Goal: Task Accomplishment & Management: Use online tool/utility

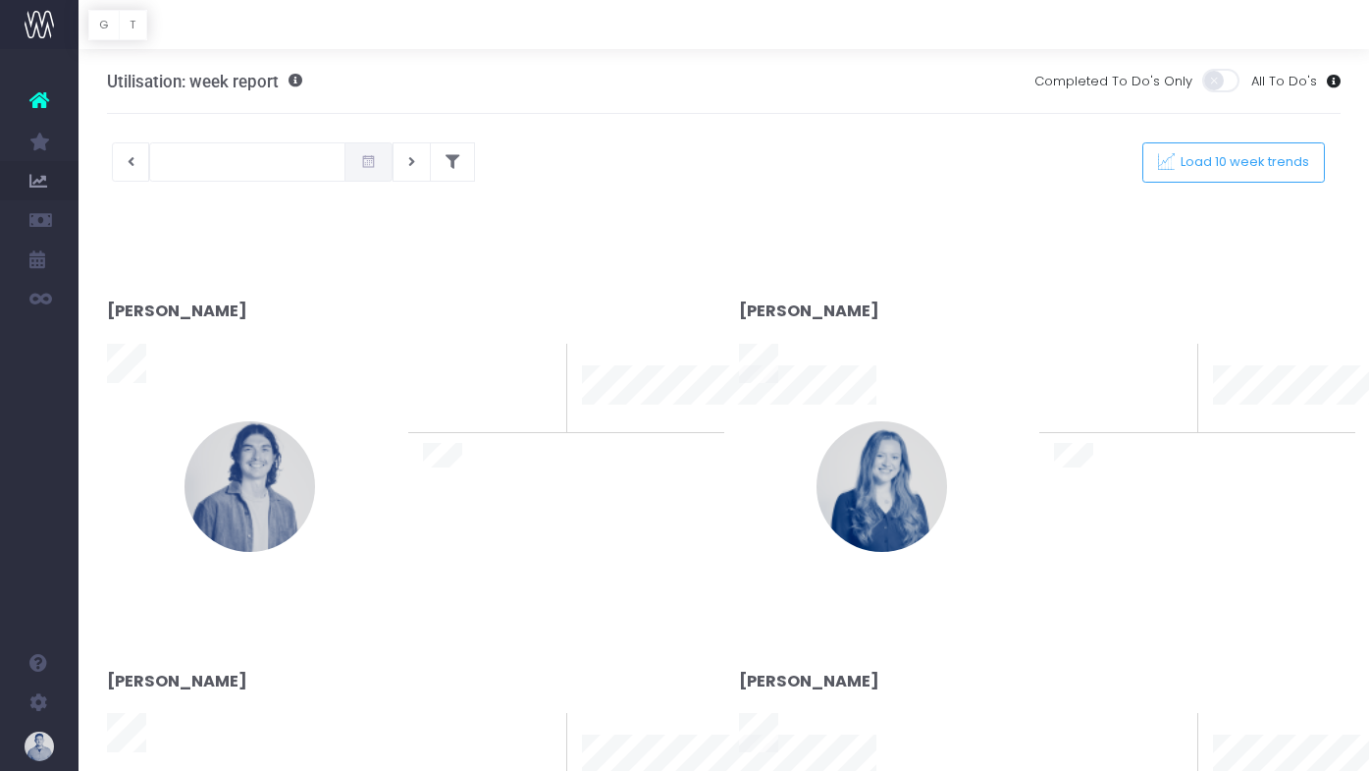
type input "[DATE]"
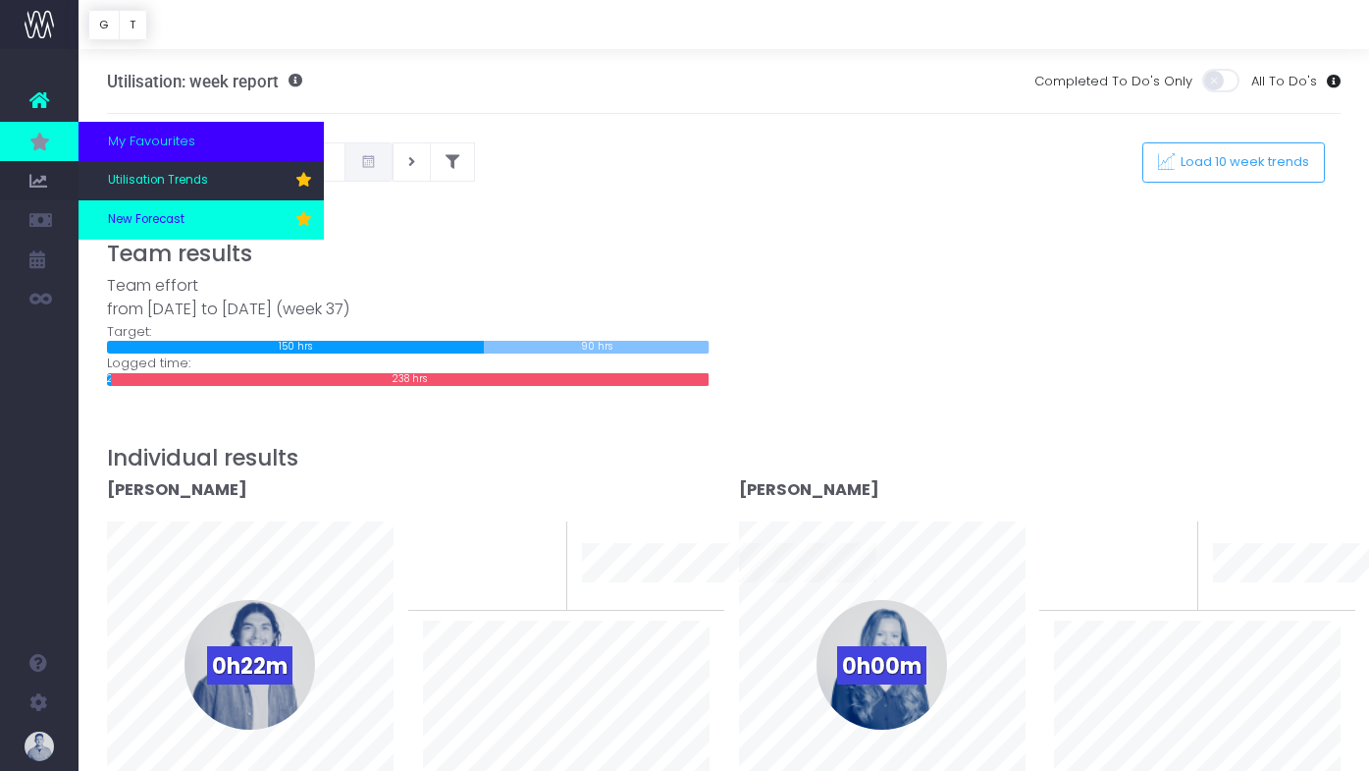
click at [183, 211] on span "New Forecast" at bounding box center [146, 220] width 77 height 18
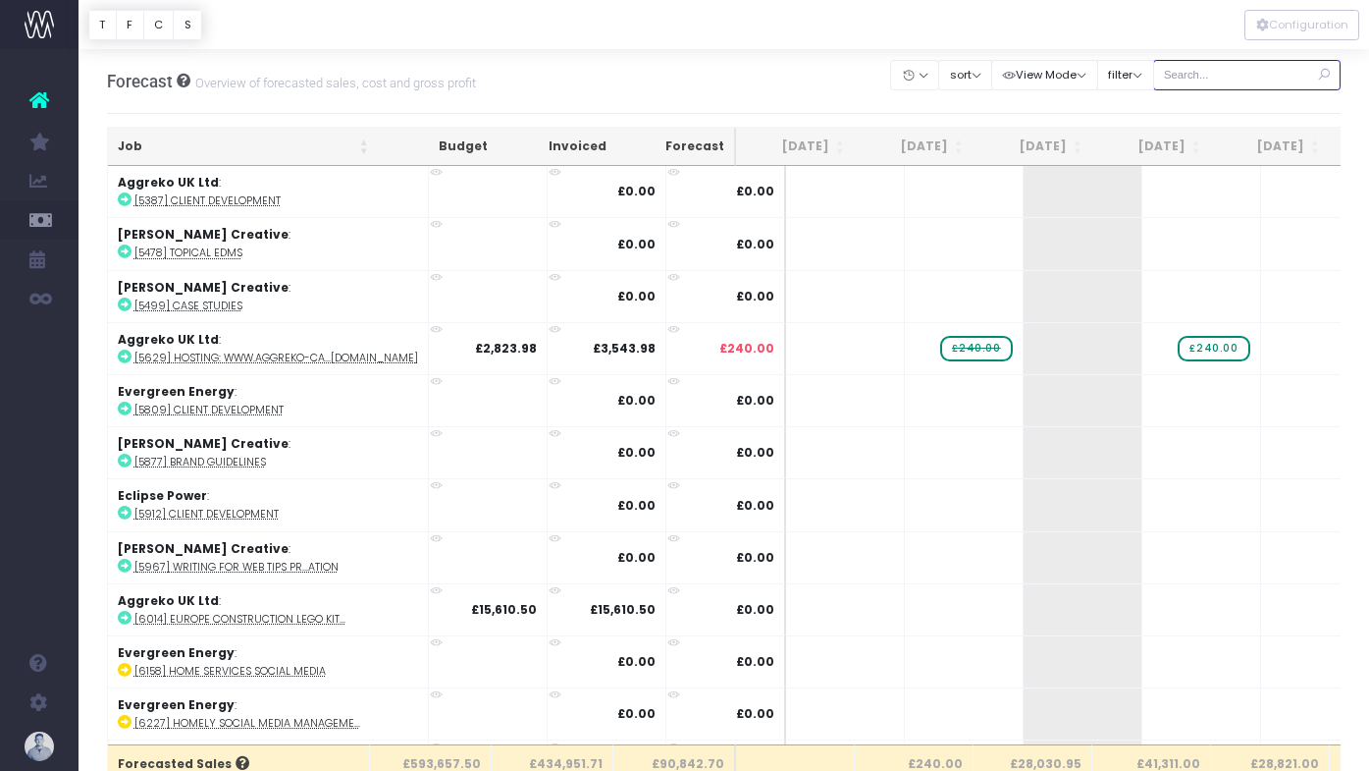
click at [1276, 75] on input "text" at bounding box center [1247, 75] width 188 height 30
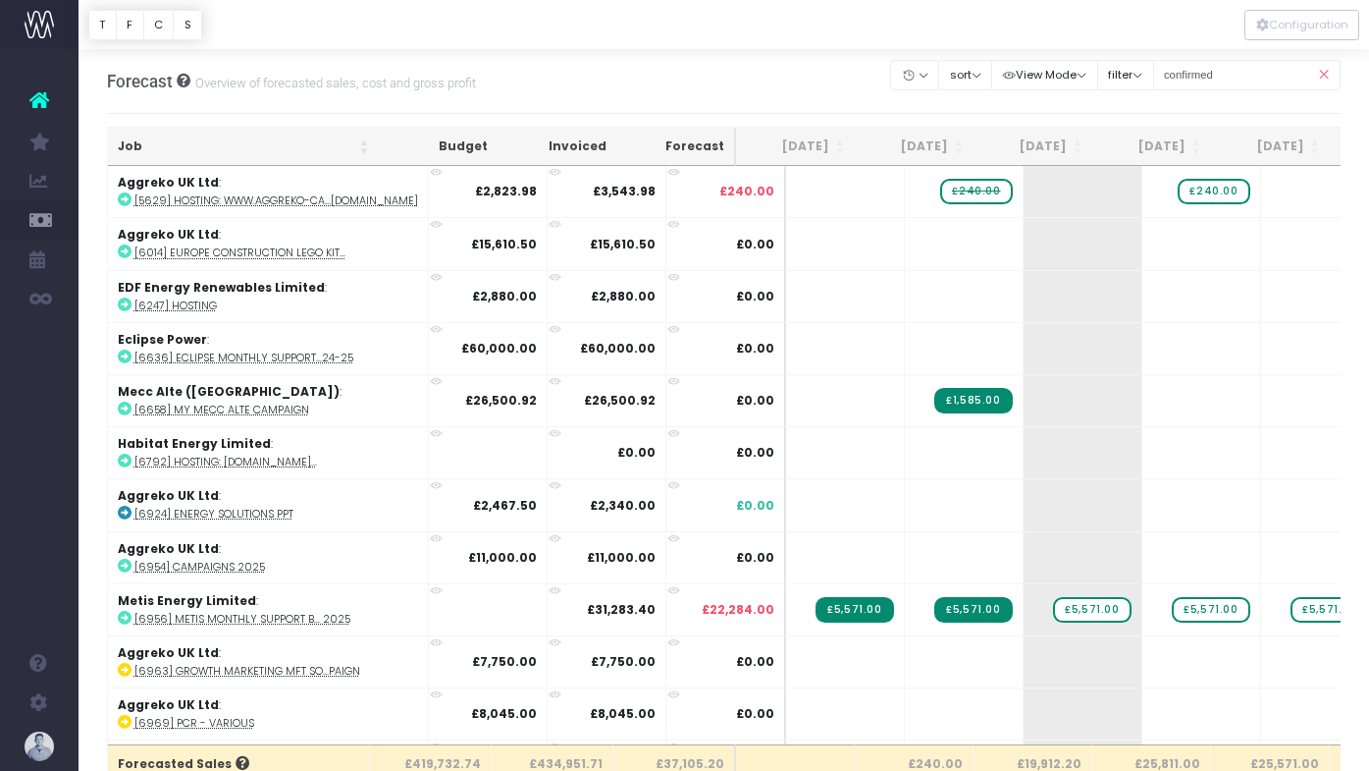
click at [178, 141] on th "Job" at bounding box center [243, 147] width 271 height 38
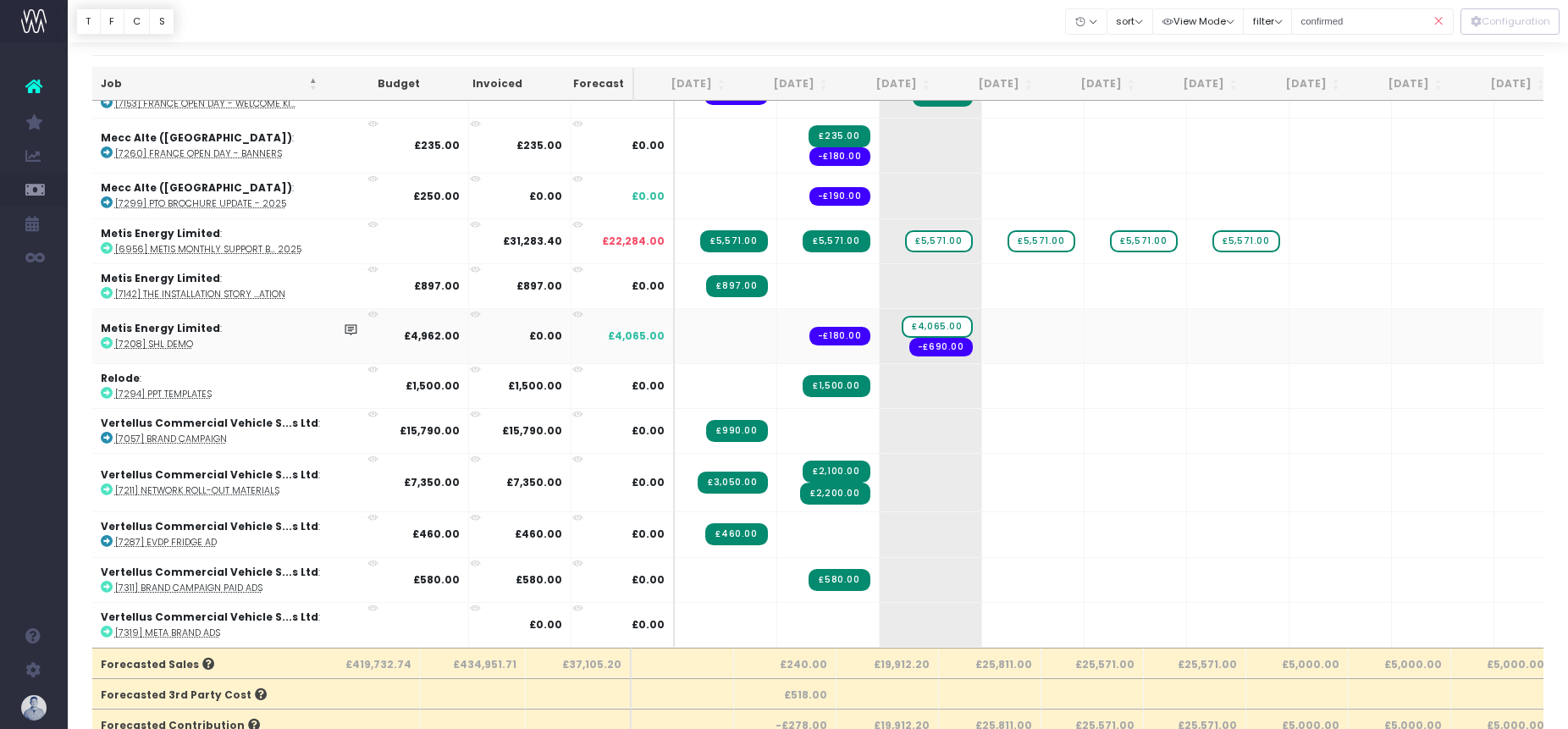
scroll to position [33, 0]
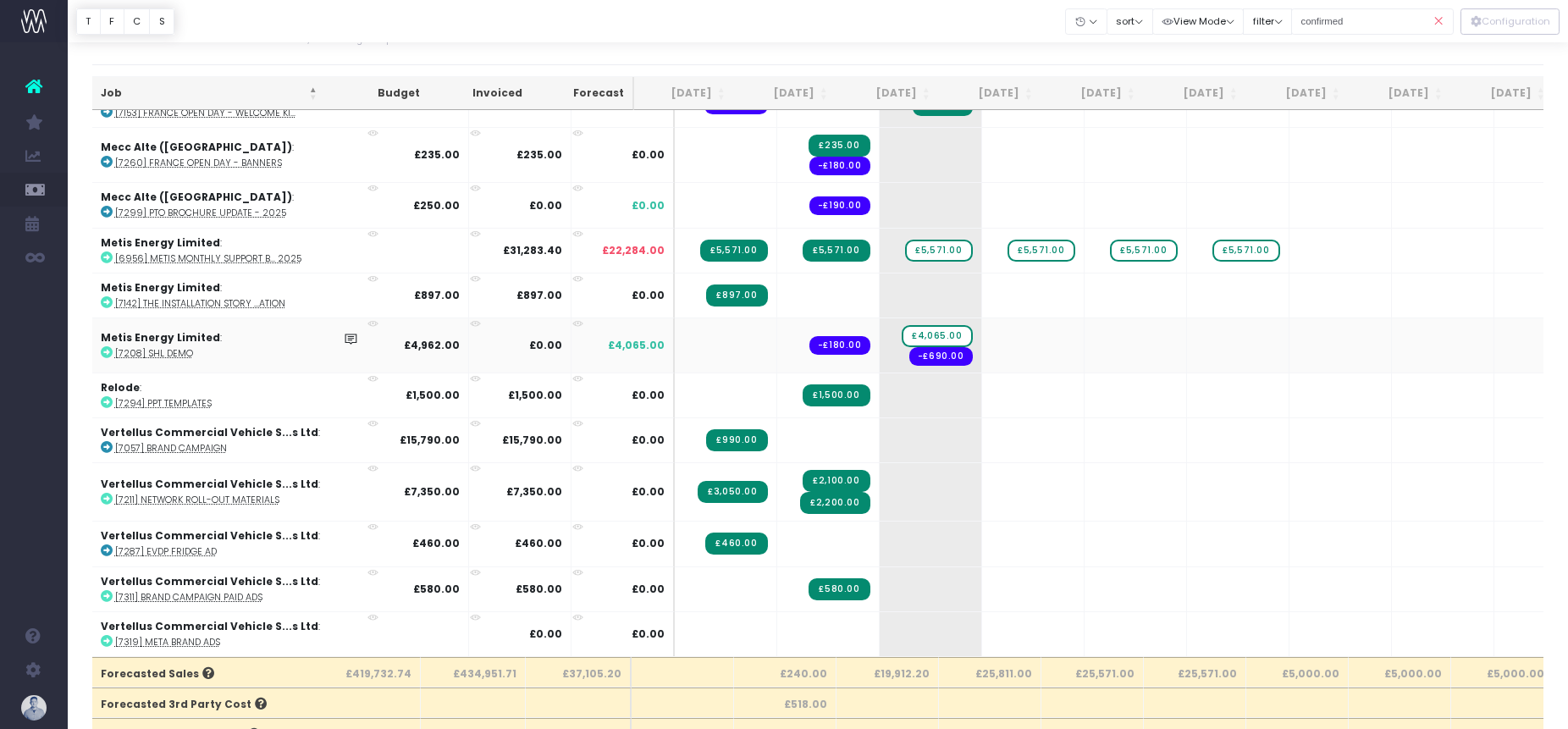
click at [174, 353] on abbr "[7208] SHL Demo" at bounding box center [154, 353] width 78 height 13
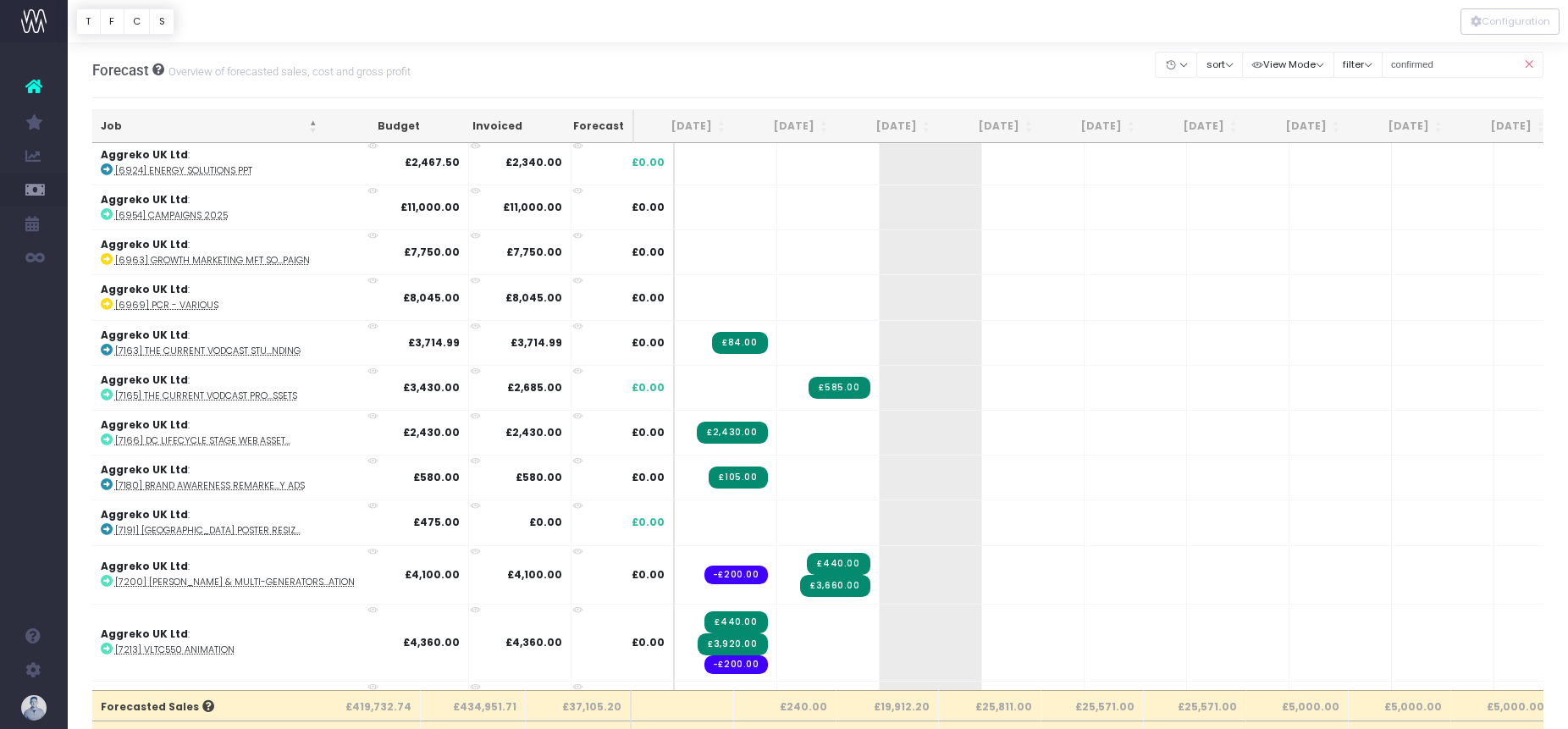
scroll to position [0, 3]
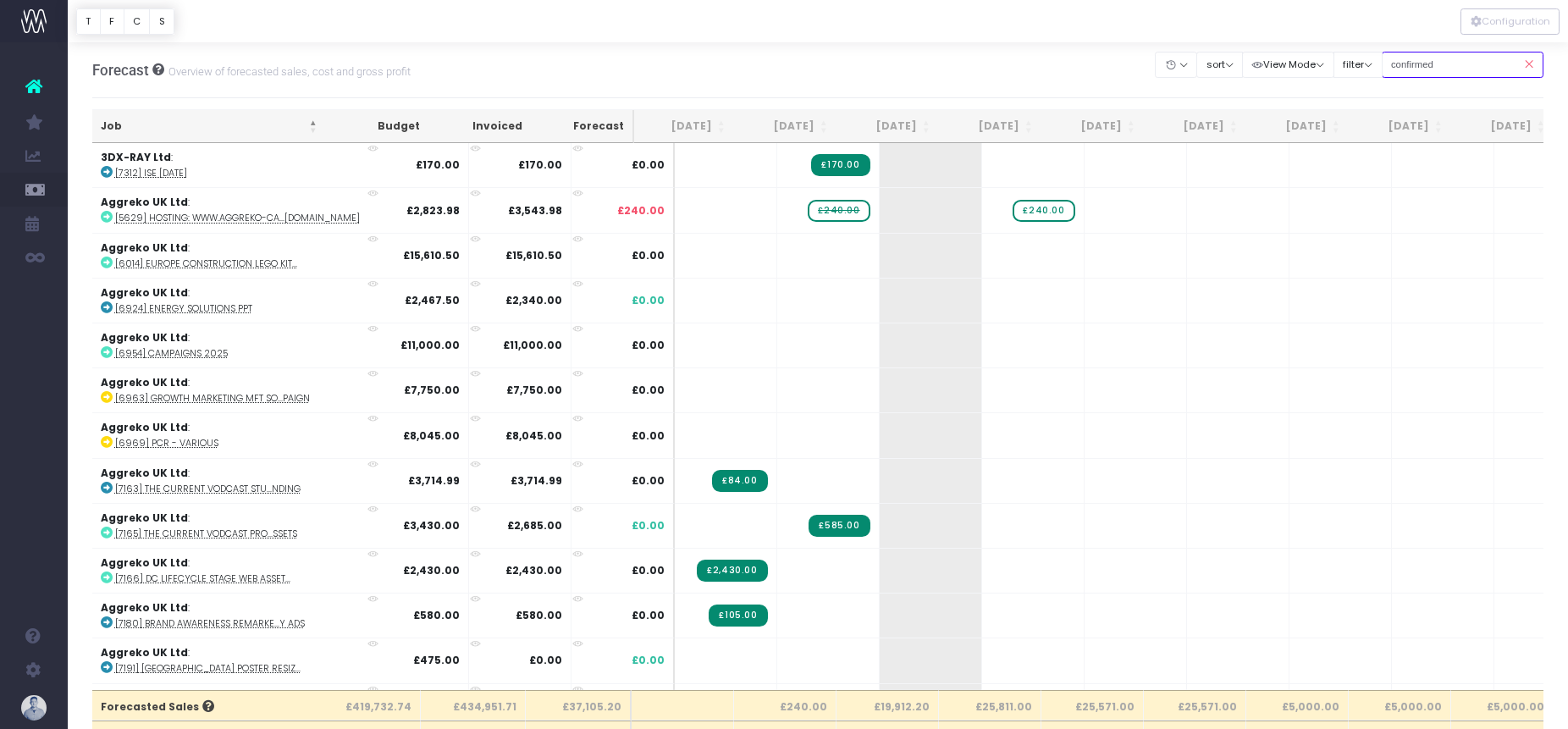
click at [1180, 59] on input "confirmed" at bounding box center [1463, 65] width 162 height 26
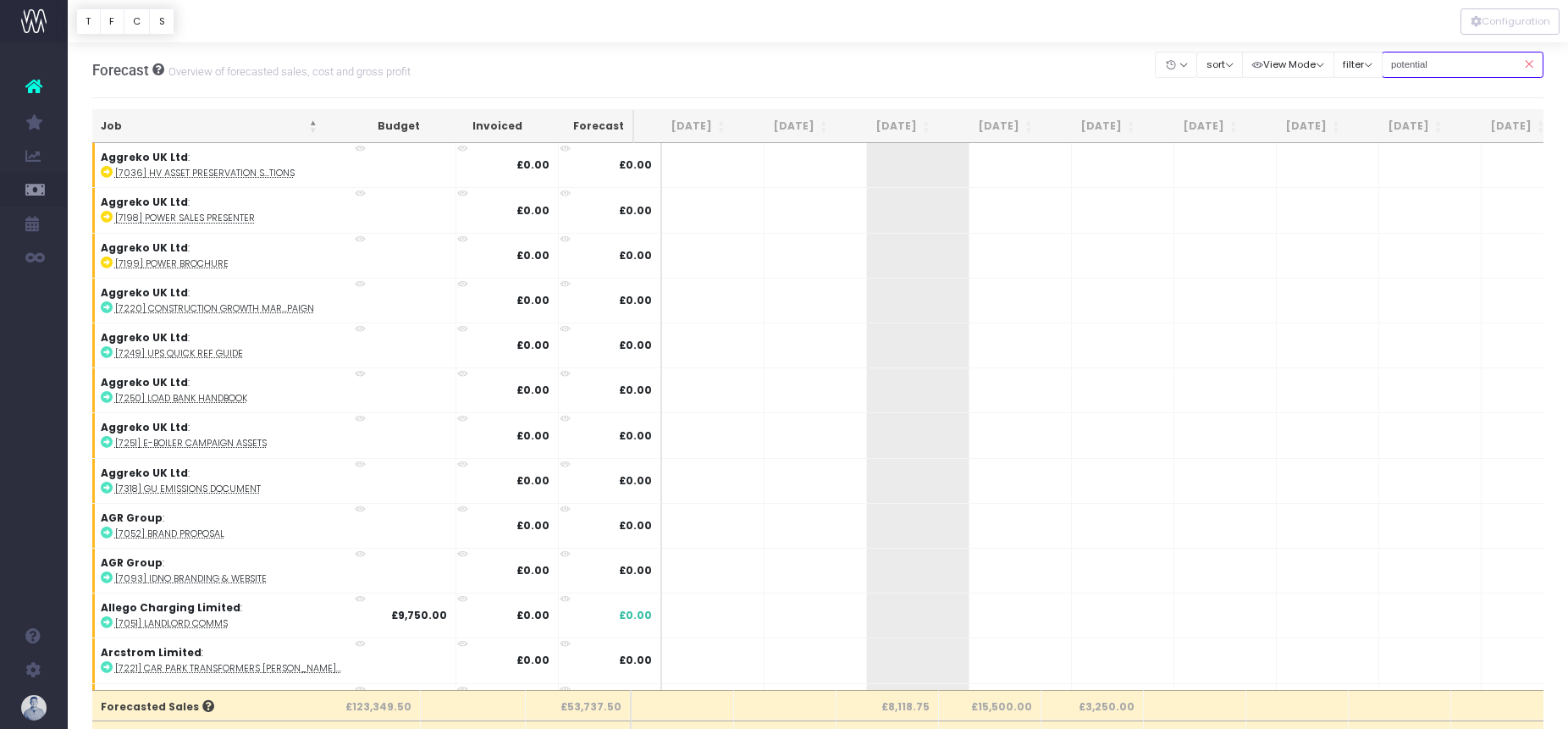
click at [1180, 64] on input "potential" at bounding box center [1463, 65] width 162 height 26
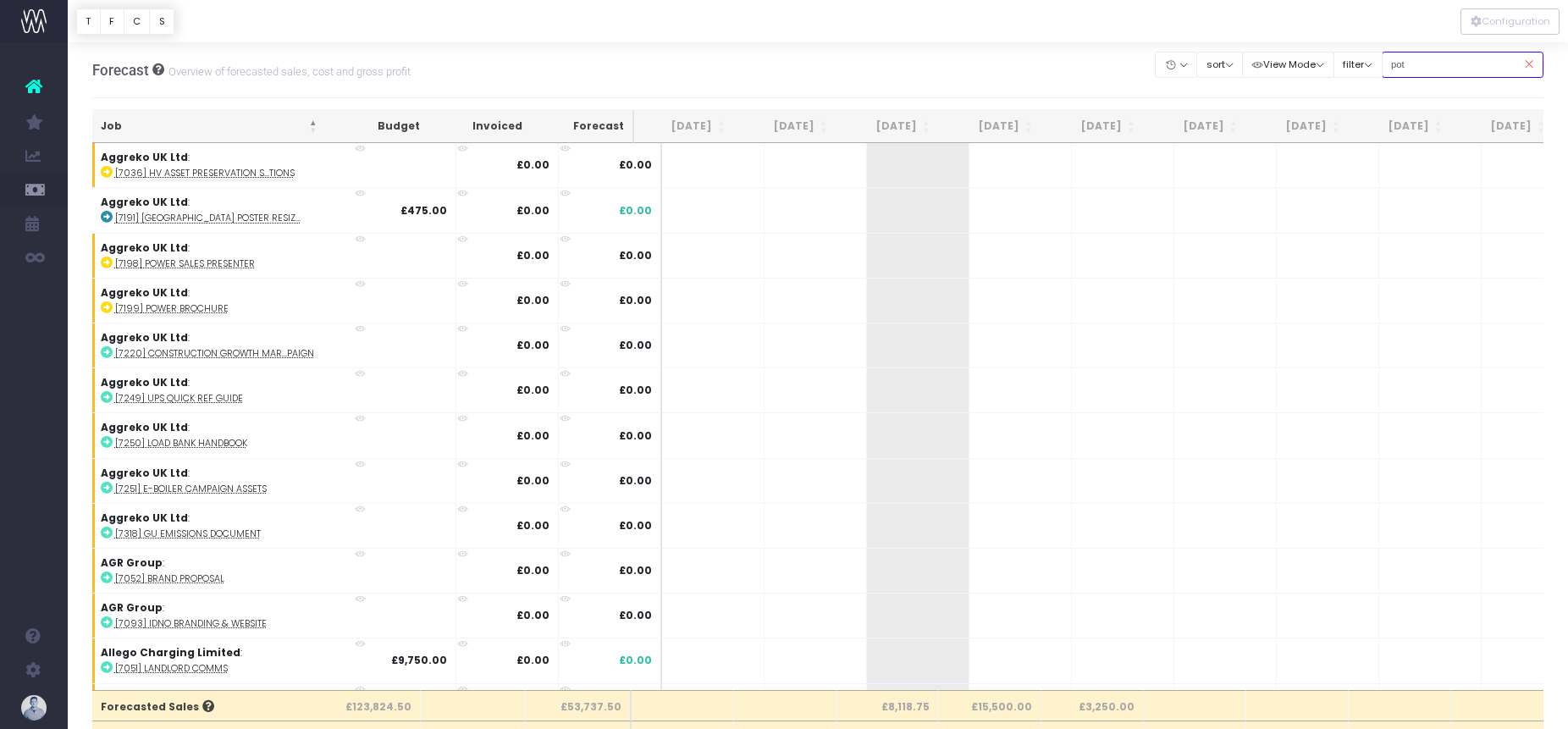
type input "potential"
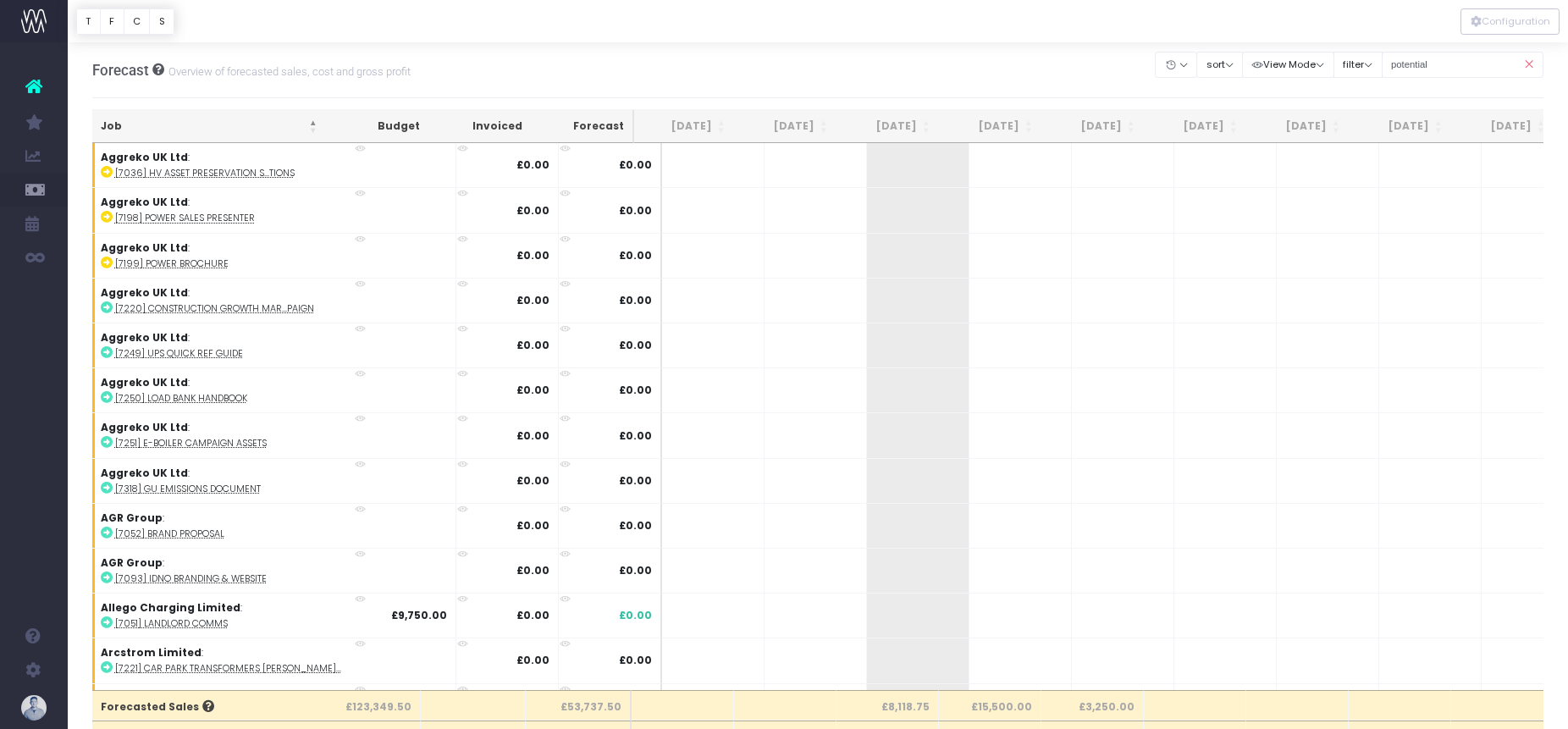
click at [193, 129] on th "Job" at bounding box center [209, 127] width 234 height 33
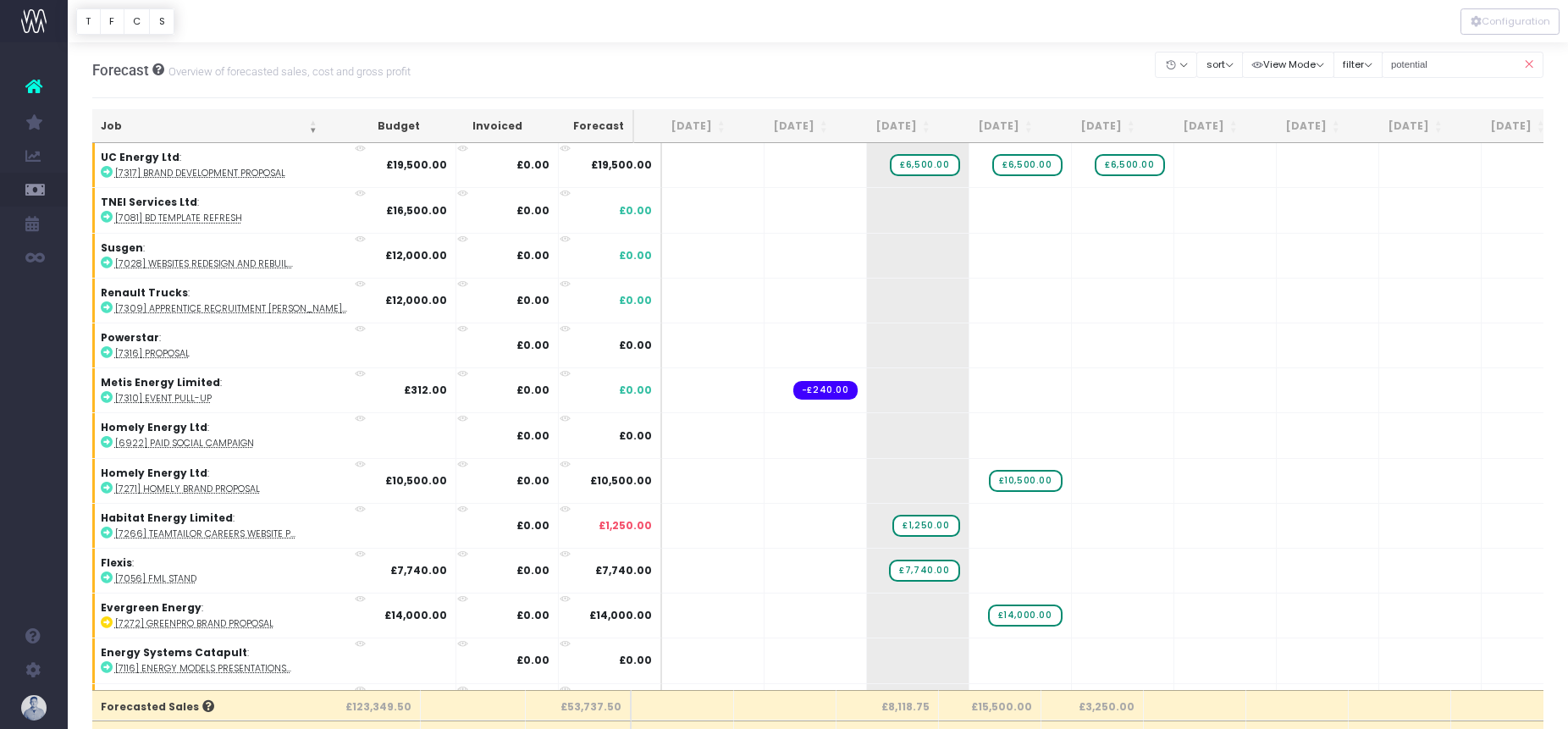
click at [193, 129] on th "Job" at bounding box center [209, 127] width 234 height 33
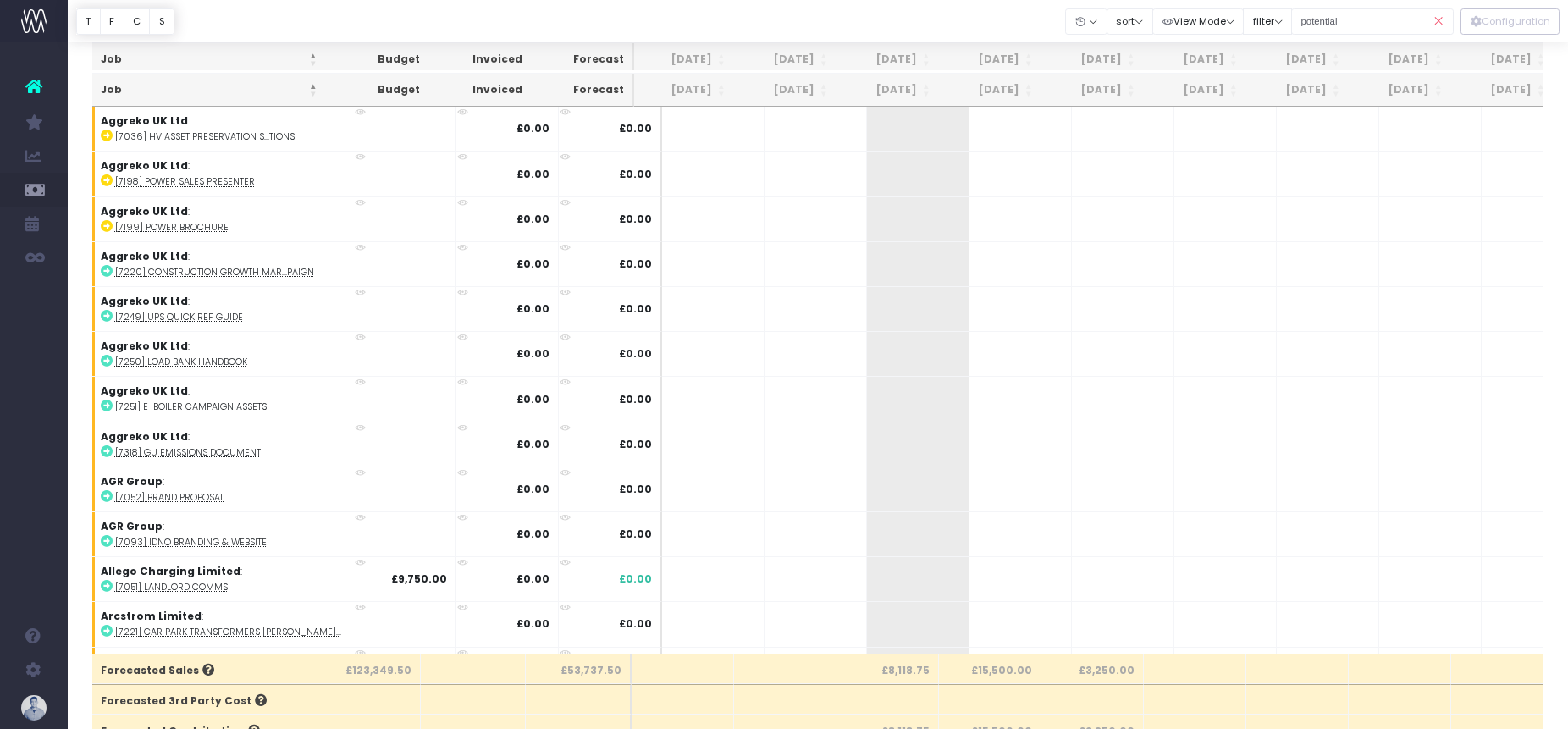
scroll to position [0, 0]
